Goal: Information Seeking & Learning: Learn about a topic

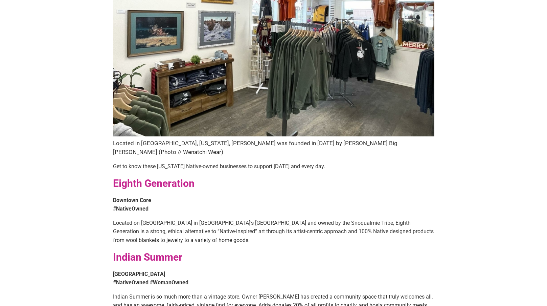
scroll to position [34, 0]
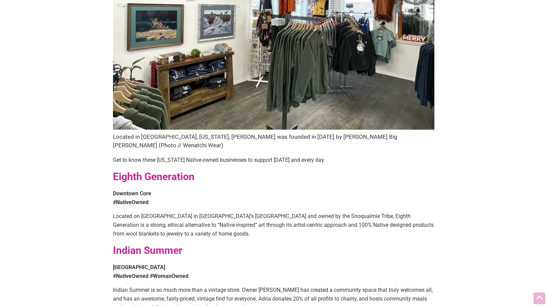
scroll to position [237, 0]
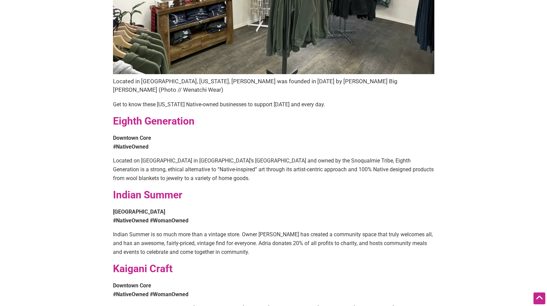
click at [158, 189] on strong "Indian Summer" at bounding box center [147, 195] width 69 height 12
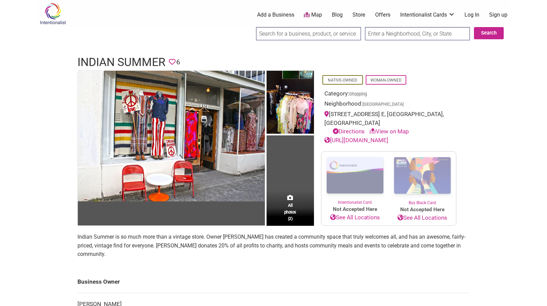
click at [54, 172] on div "Intentionalist Spend like it matters 0 Add a Business Map Blog Store Offers Int…" at bounding box center [274, 281] width 474 height 563
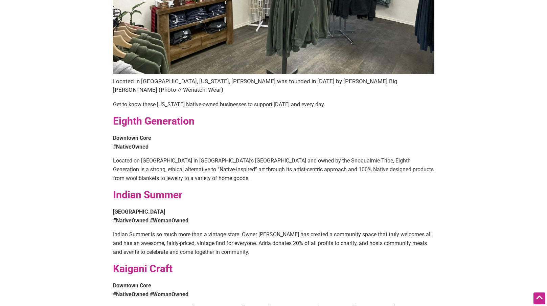
scroll to position [440, 0]
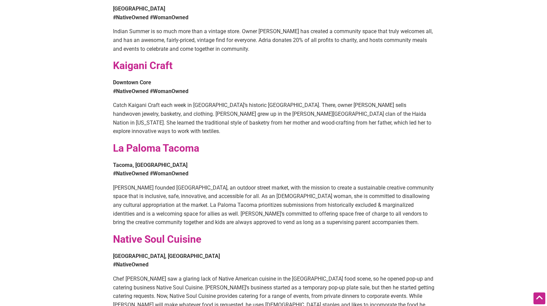
click at [143, 60] on strong "Kaigani Craft" at bounding box center [143, 66] width 60 height 12
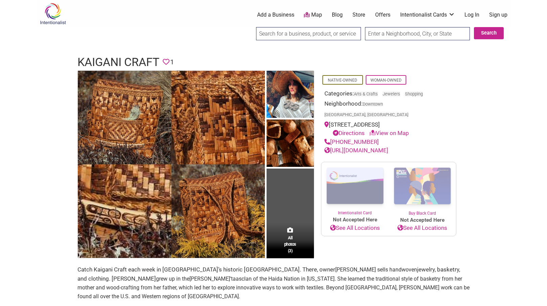
click at [364, 147] on link "http://Kaiganicraft.com/" at bounding box center [356, 150] width 64 height 7
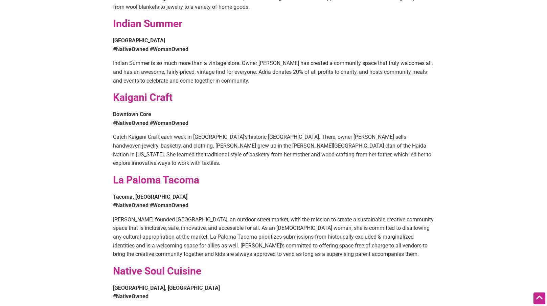
scroll to position [440, 0]
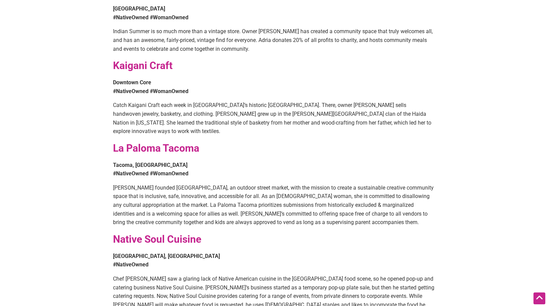
click at [178, 142] on strong "La Paloma Tacoma" at bounding box center [156, 148] width 86 height 12
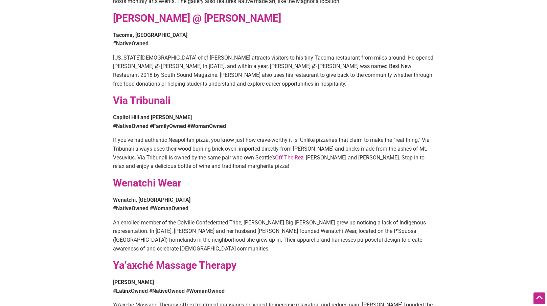
scroll to position [846, 0]
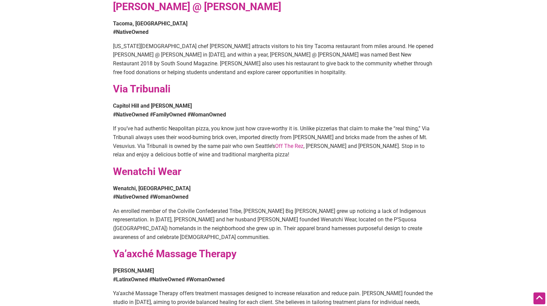
click at [154, 83] on strong "Via Tribunali" at bounding box center [141, 89] width 57 height 12
click at [152, 165] on strong "Wenatchi Wear" at bounding box center [147, 171] width 68 height 12
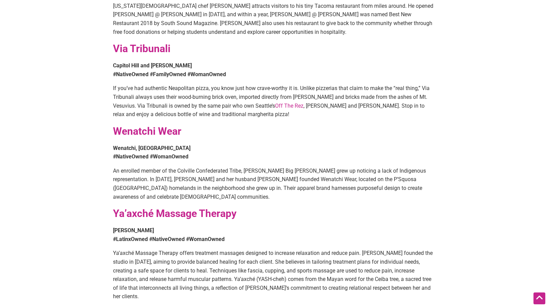
scroll to position [981, 0]
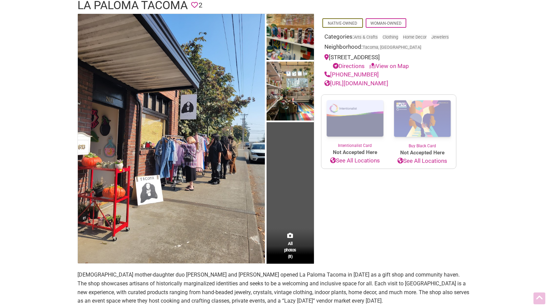
scroll to position [68, 0]
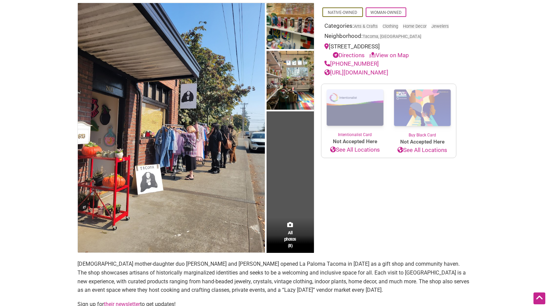
click at [365, 76] on link "[URL][DOMAIN_NAME]" at bounding box center [356, 72] width 64 height 7
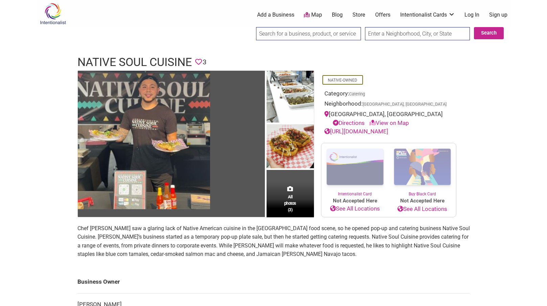
click at [388, 132] on link "https://www.instagram.com/nativesoulcuisine/" at bounding box center [356, 131] width 64 height 7
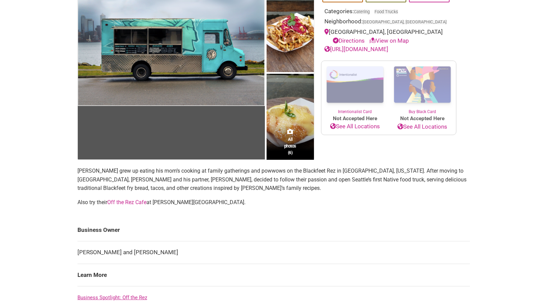
scroll to position [169, 0]
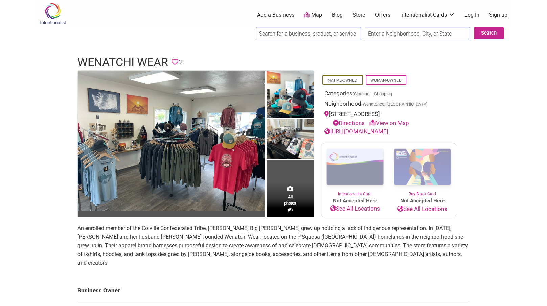
click at [360, 133] on link "[URL][DOMAIN_NAME]" at bounding box center [356, 131] width 64 height 7
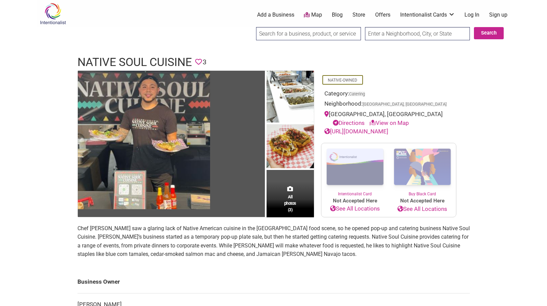
click at [388, 120] on link "View on Map" at bounding box center [389, 122] width 40 height 7
click at [385, 123] on link "View on Map" at bounding box center [389, 122] width 40 height 7
